Goal: Information Seeking & Learning: Learn about a topic

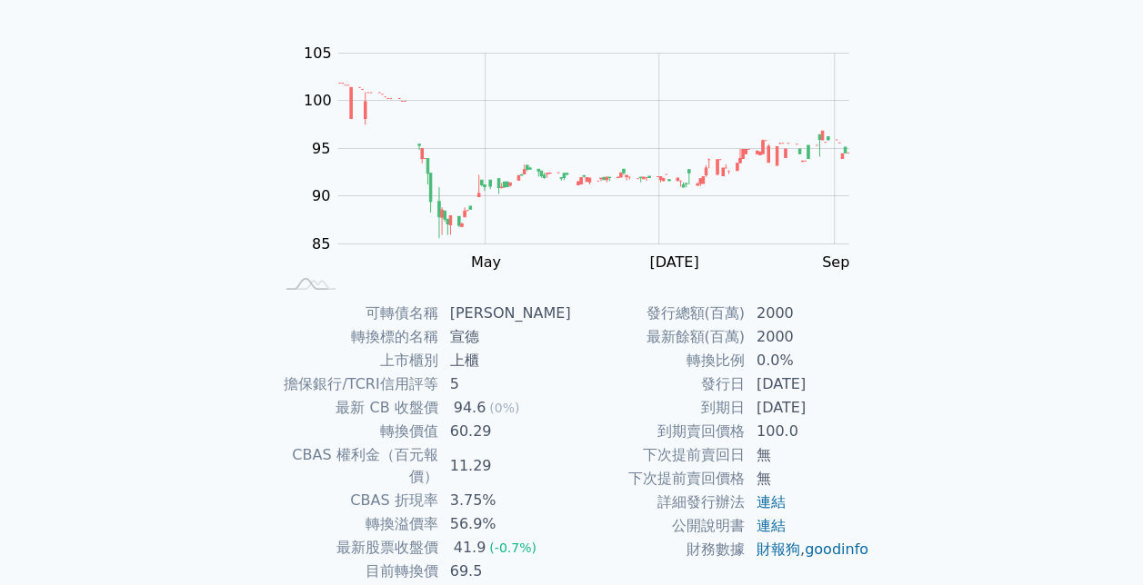
scroll to position [182, 0]
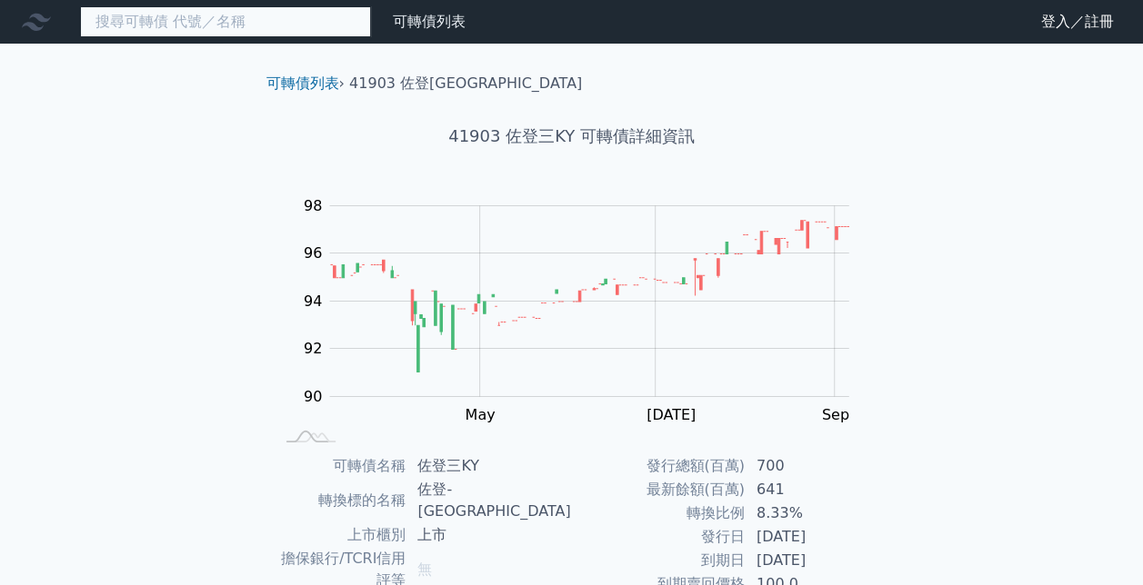
click at [289, 8] on input at bounding box center [225, 21] width 291 height 31
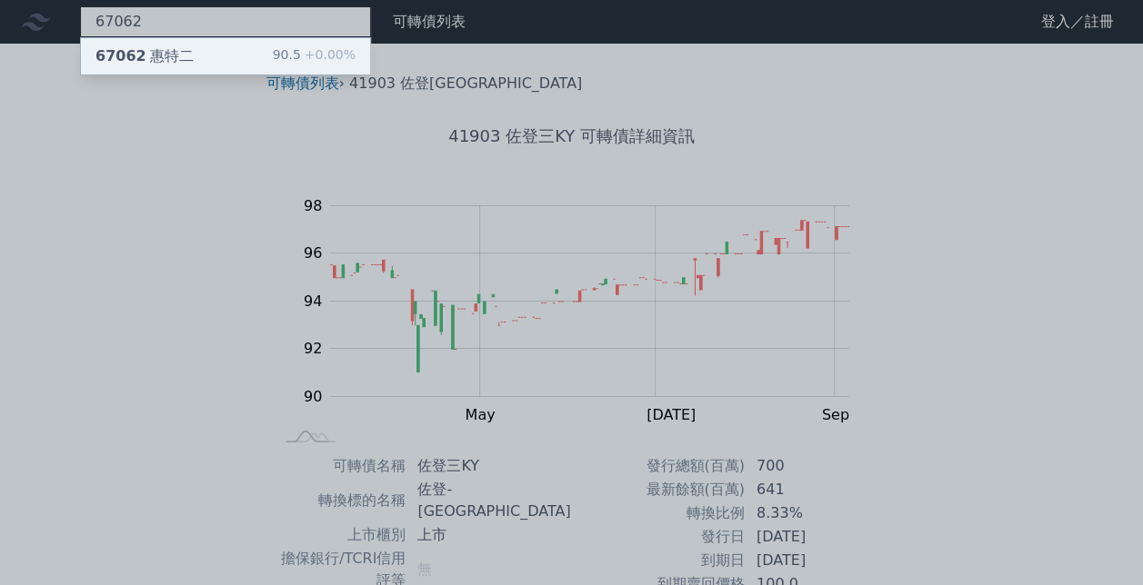
type input "67062"
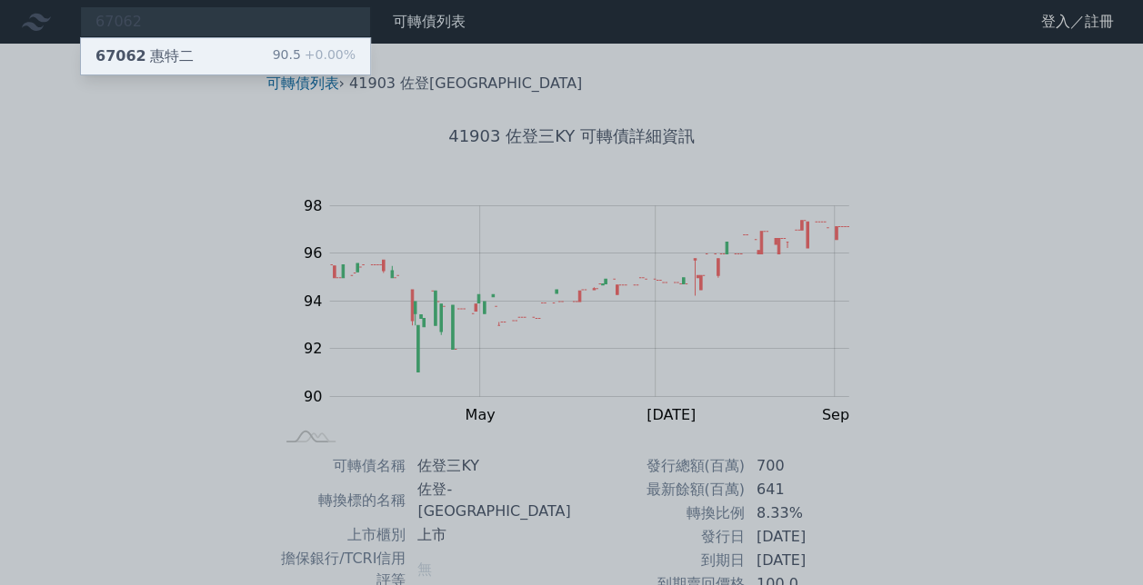
click at [142, 54] on div "67062 [PERSON_NAME]" at bounding box center [144, 56] width 98 height 22
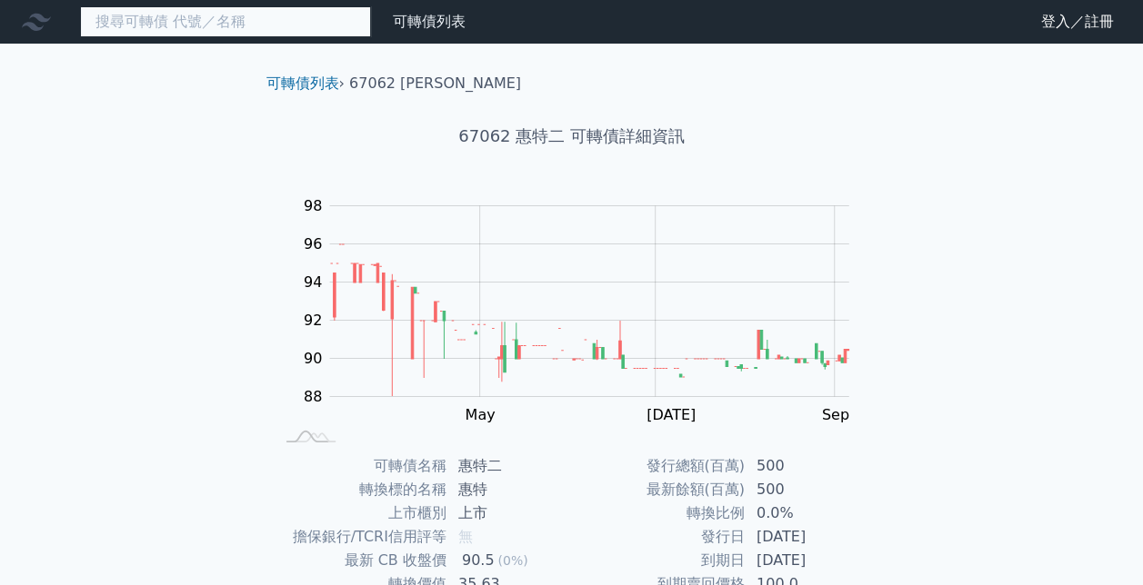
click at [307, 23] on input at bounding box center [225, 21] width 291 height 31
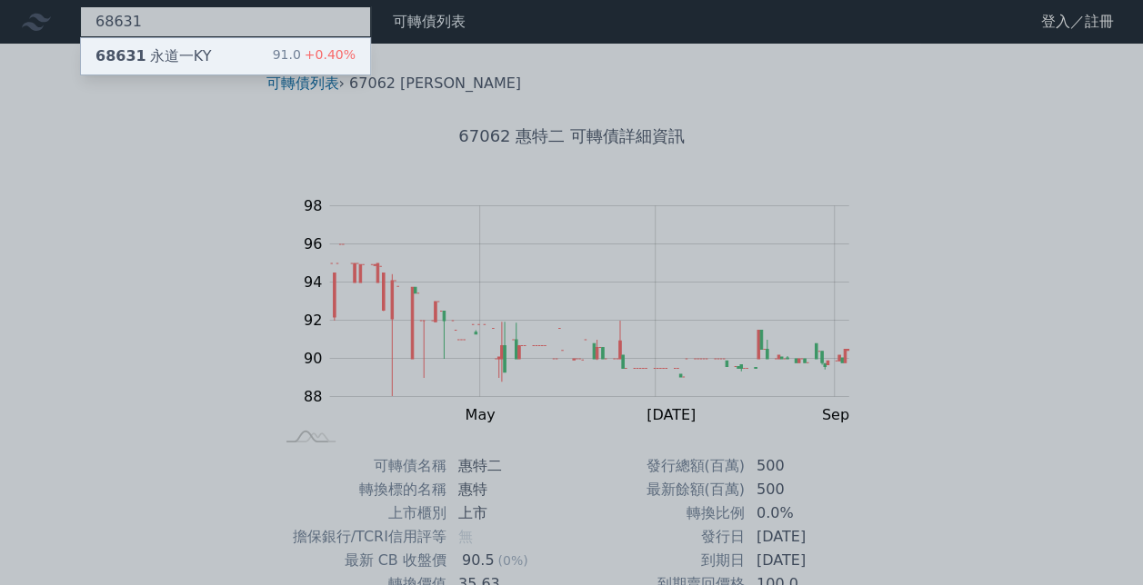
type input "68631"
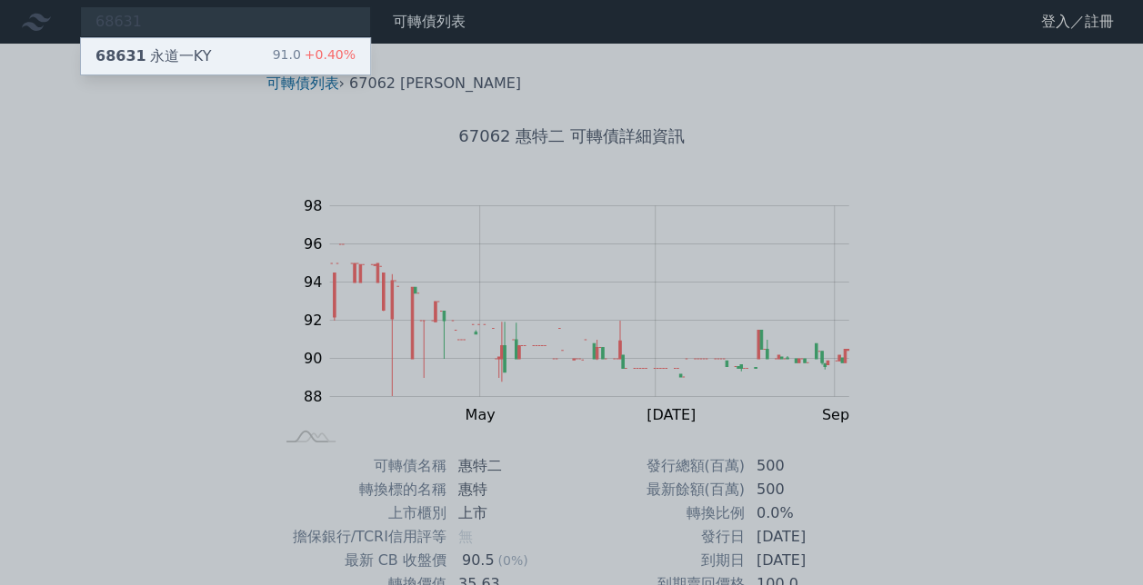
click at [197, 55] on div "68631 [GEOGRAPHIC_DATA]" at bounding box center [152, 56] width 115 height 22
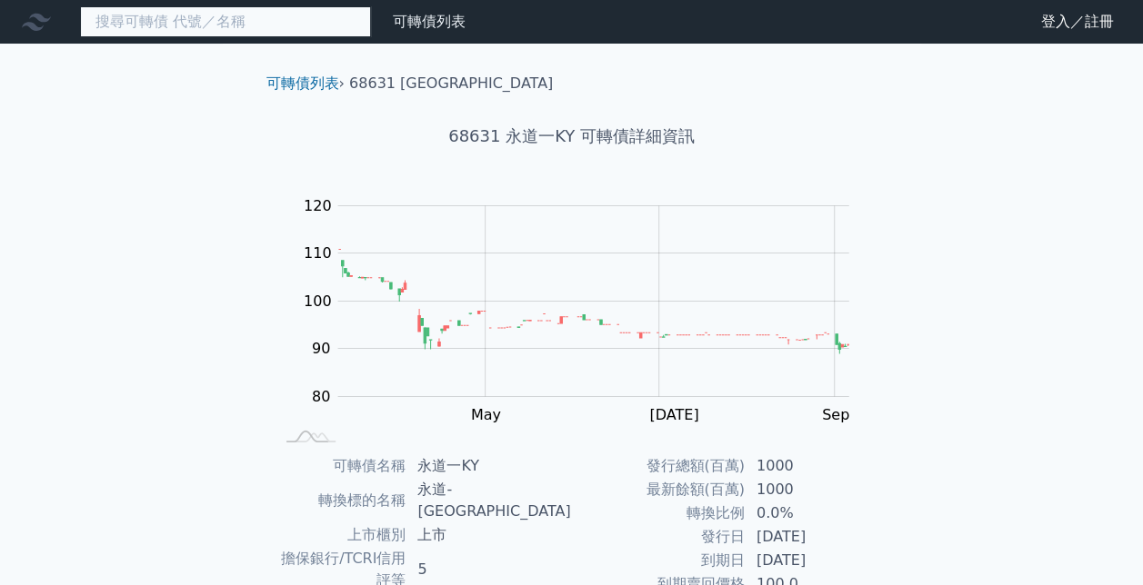
click at [267, 16] on input at bounding box center [225, 21] width 291 height 31
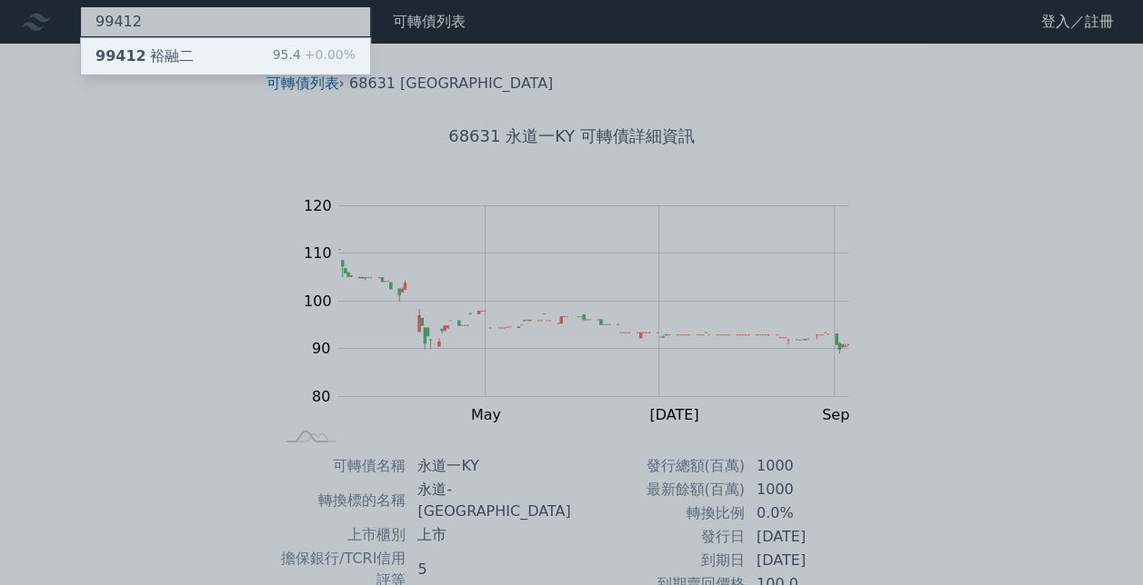
type input "99412"
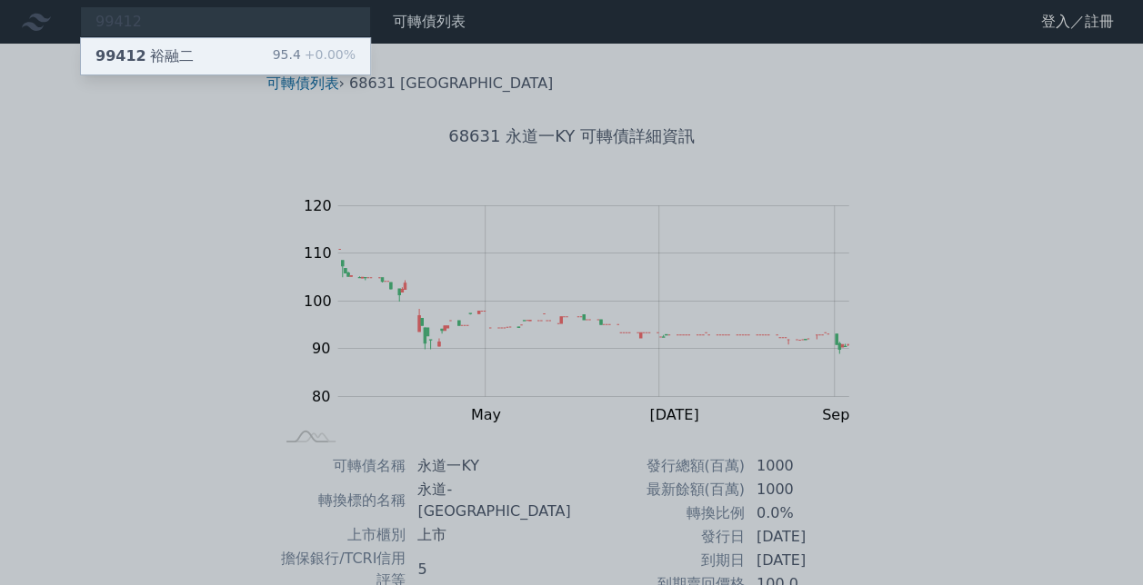
click at [153, 50] on div "99412 裕融二" at bounding box center [144, 56] width 98 height 22
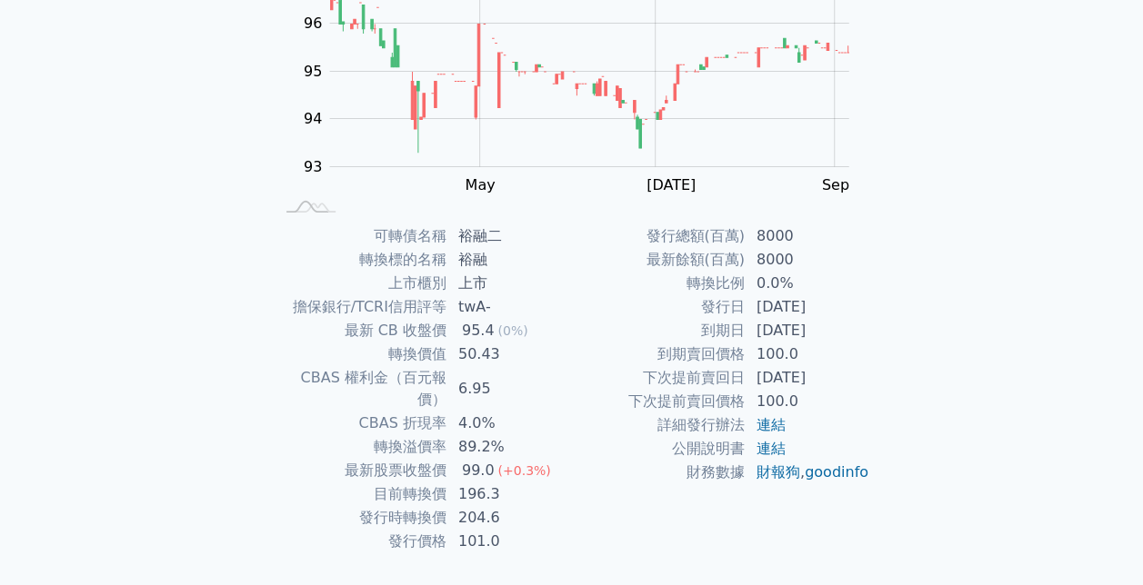
scroll to position [256, 0]
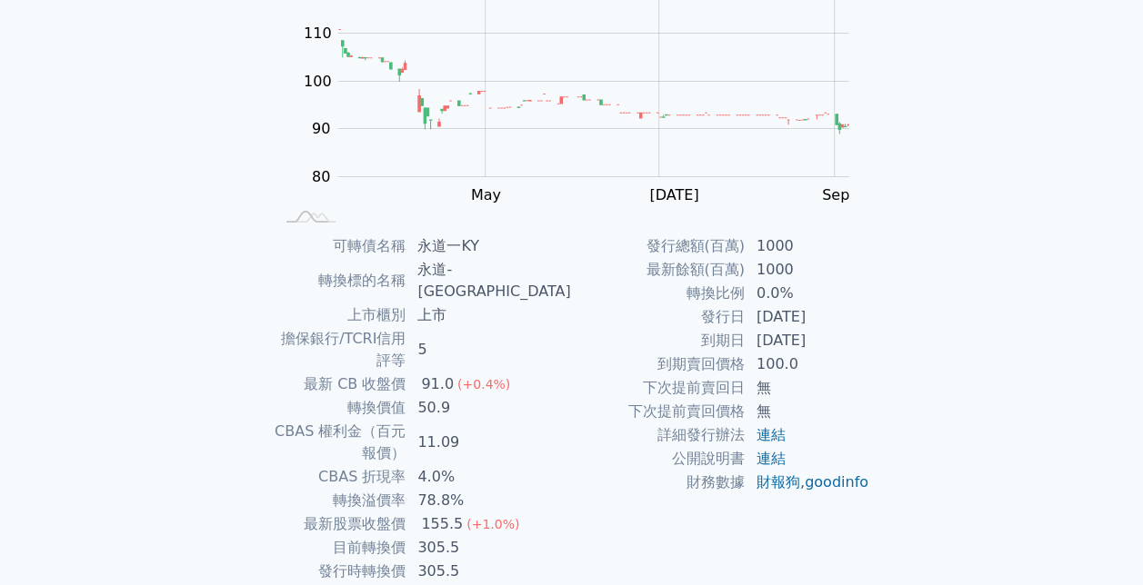
scroll to position [256, 0]
